Goal: Transaction & Acquisition: Subscribe to service/newsletter

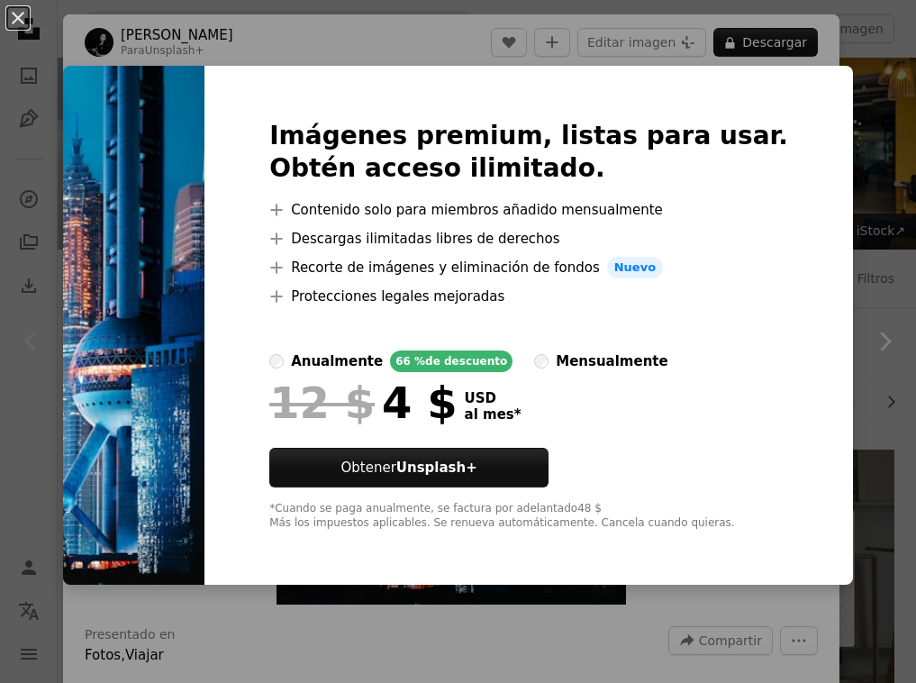
scroll to position [320, 0]
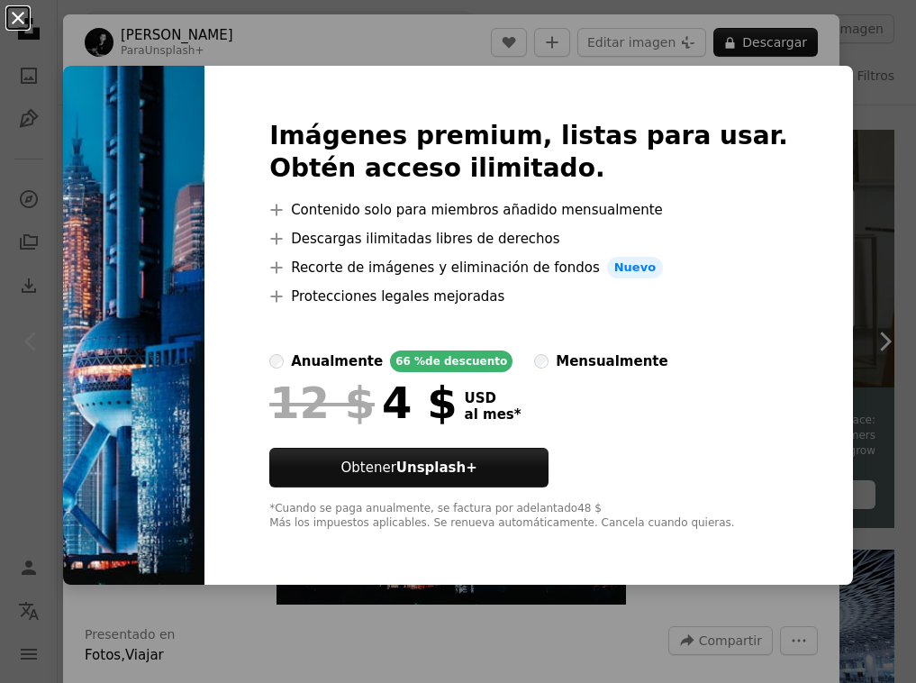
click at [16, 19] on button "An X shape" at bounding box center [18, 18] width 22 height 22
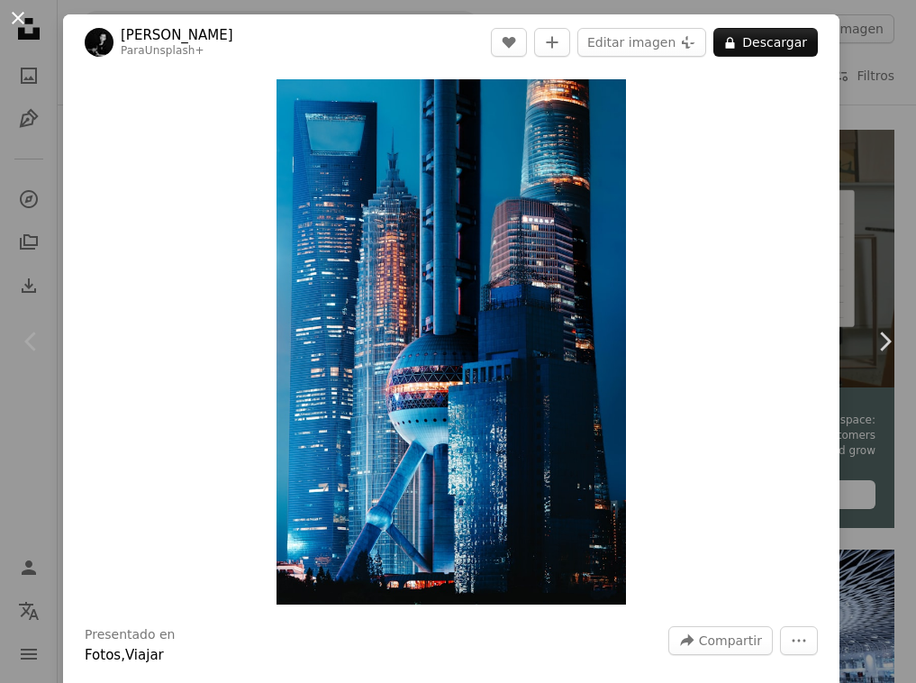
click at [16, 21] on button "An X shape" at bounding box center [18, 18] width 22 height 22
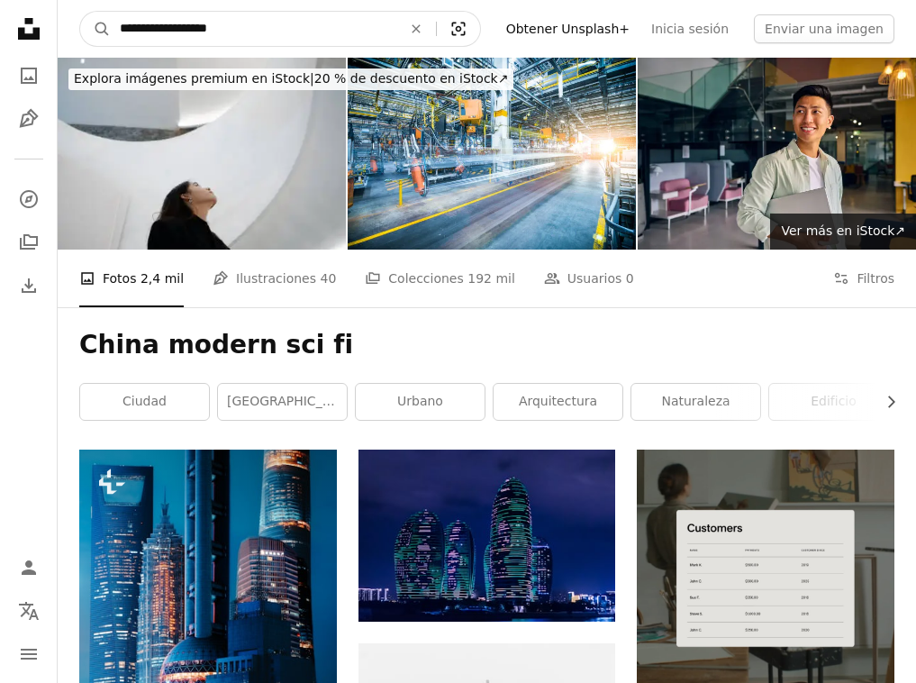
click at [465, 32] on icon "Búsqueda visual" at bounding box center [458, 30] width 14 height 14
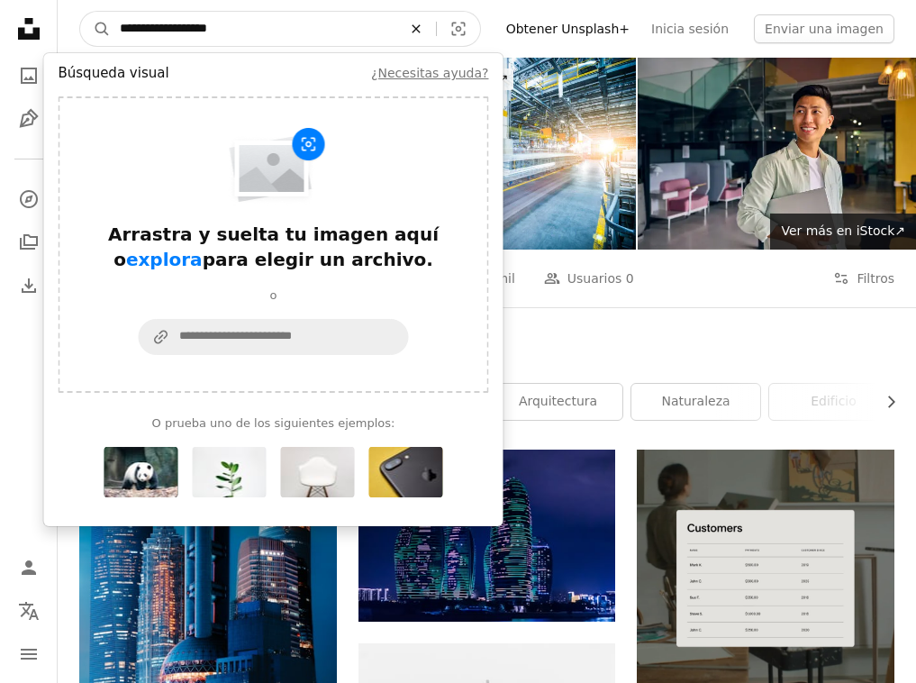
click at [420, 30] on icon "Encuentra imágenes en todo el sitio" at bounding box center [416, 28] width 8 height 8
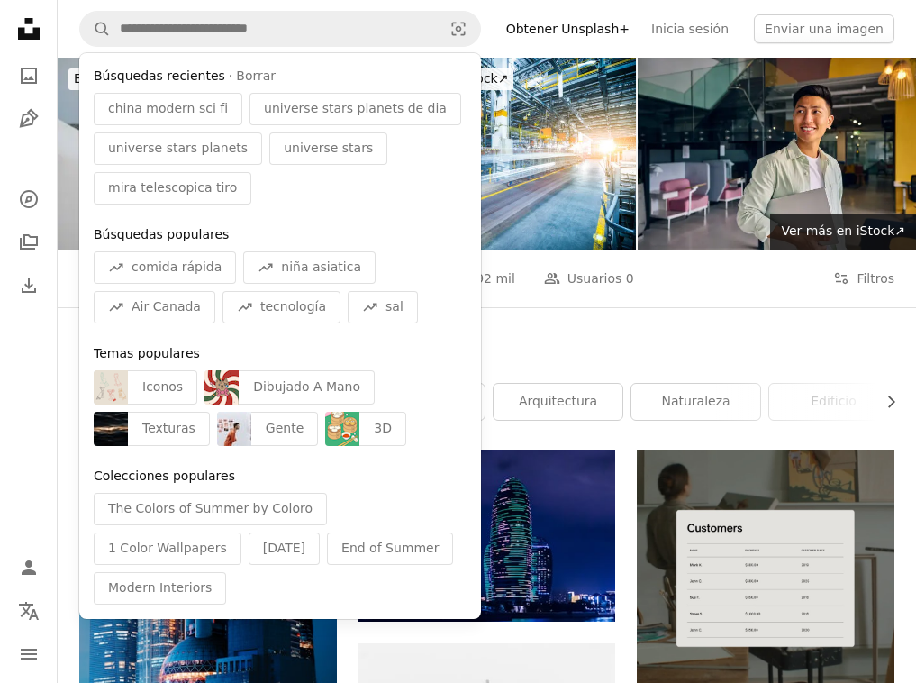
click at [672, 292] on div "A photo Fotos 2,4 mil Pen Tool Ilustraciones 40 A stack of folders Colecciones …" at bounding box center [486, 279] width 815 height 58
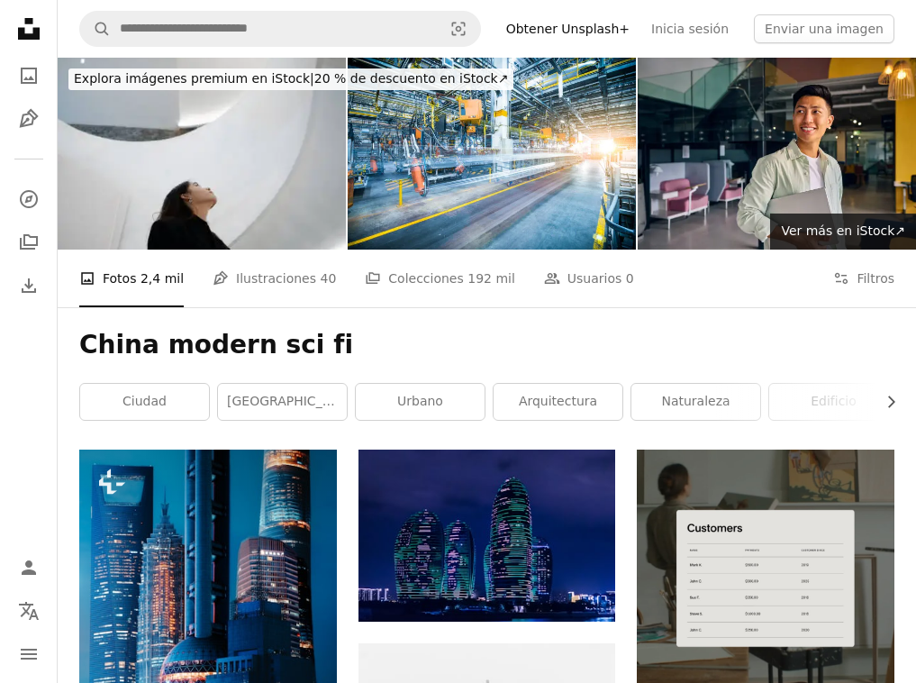
click at [592, 27] on link "Obtener Unsplash+" at bounding box center [567, 28] width 145 height 29
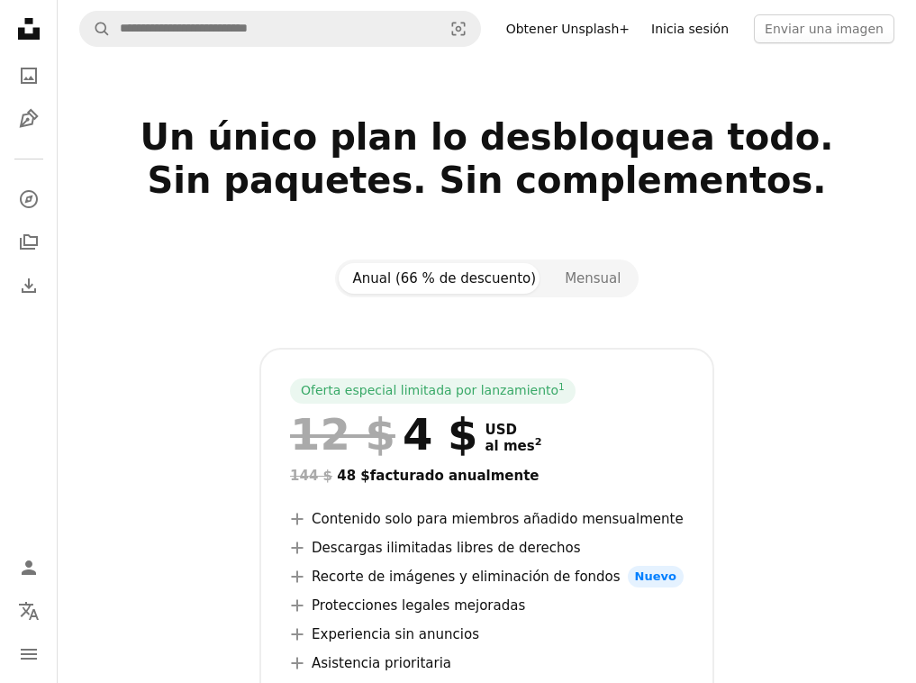
click at [703, 26] on link "Inicia sesión" at bounding box center [690, 28] width 99 height 29
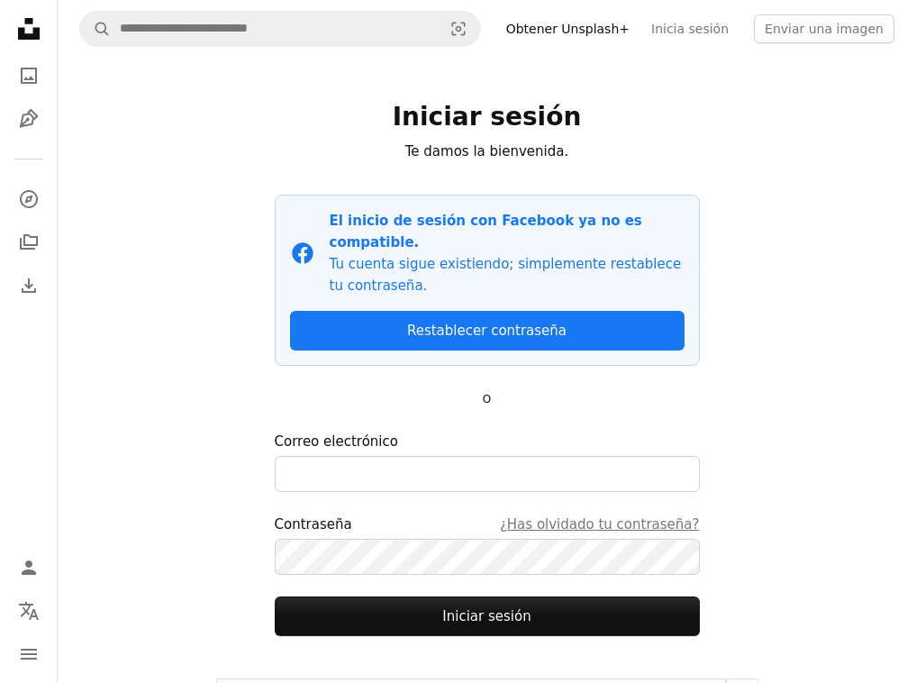
click at [25, 34] on icon at bounding box center [29, 29] width 22 height 22
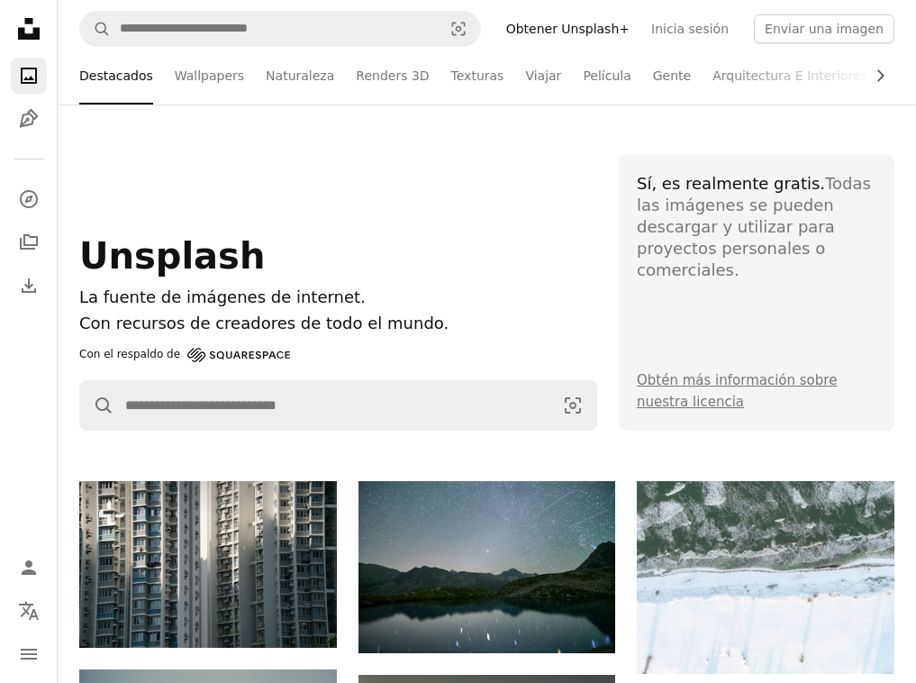
click at [131, 77] on li "Destacados" at bounding box center [116, 76] width 74 height 58
click at [26, 29] on icon "Unsplash logo Página de inicio de Unsplash" at bounding box center [29, 29] width 36 height 36
